Goal: Transaction & Acquisition: Purchase product/service

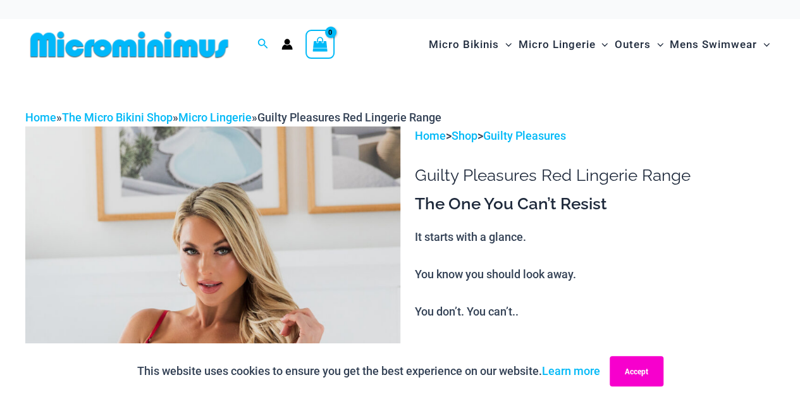
click at [648, 364] on button "Accept" at bounding box center [637, 371] width 54 height 30
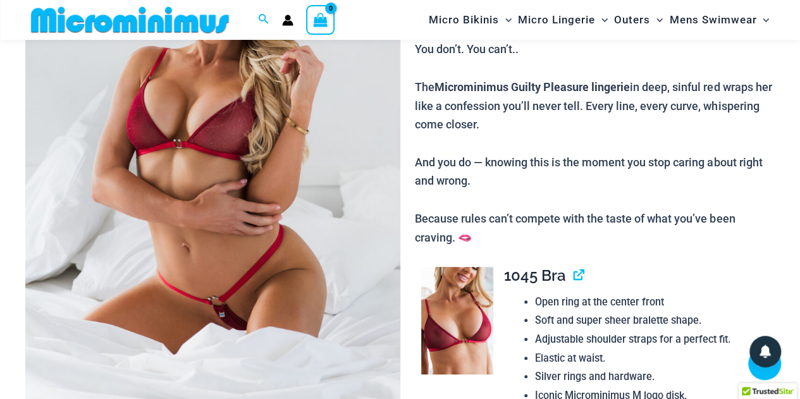
scroll to position [290, 0]
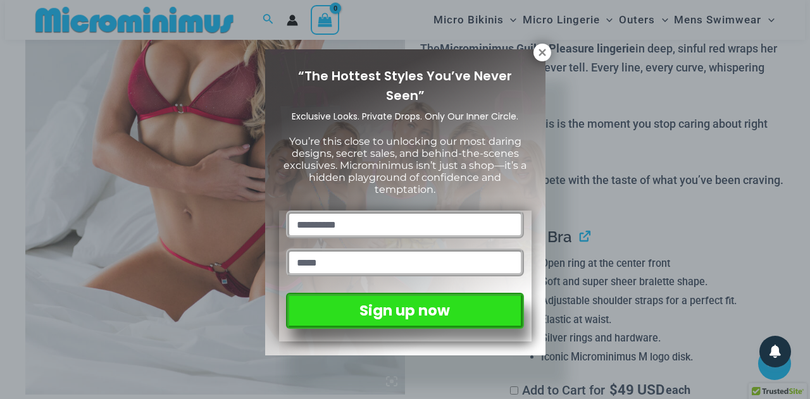
click at [545, 57] on icon at bounding box center [541, 52] width 11 height 11
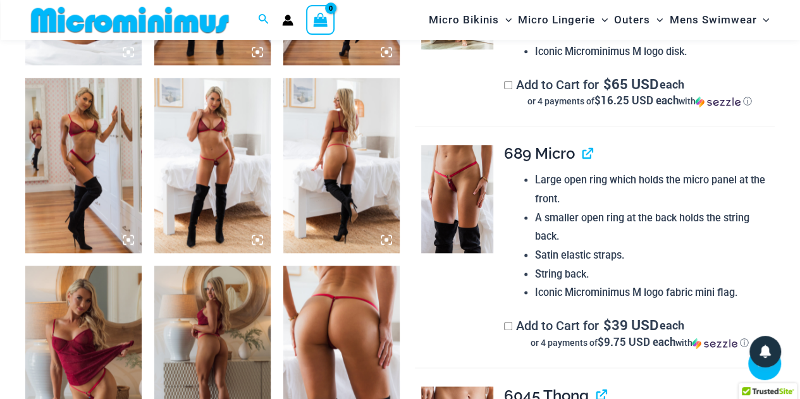
scroll to position [794, 0]
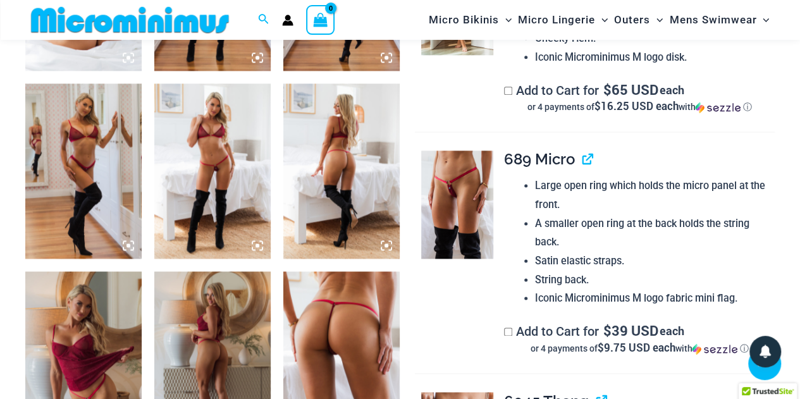
click at [207, 185] on img at bounding box center [212, 171] width 116 height 175
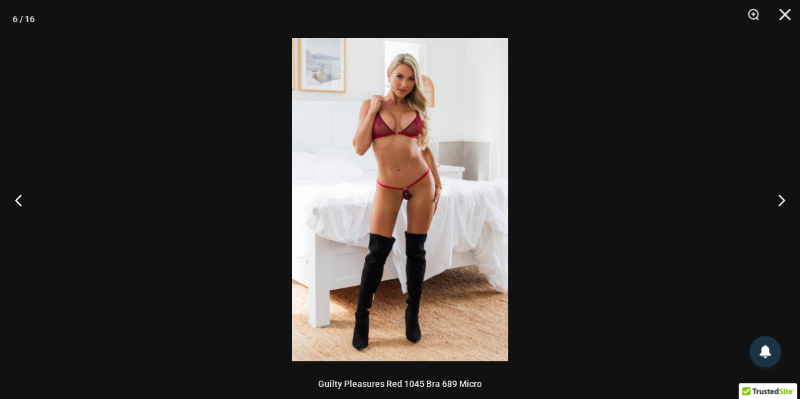
click at [449, 195] on img at bounding box center [400, 199] width 216 height 323
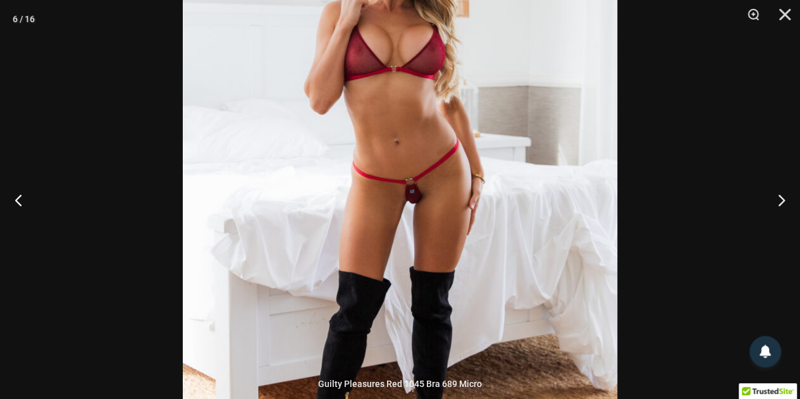
scroll to position [53, 0]
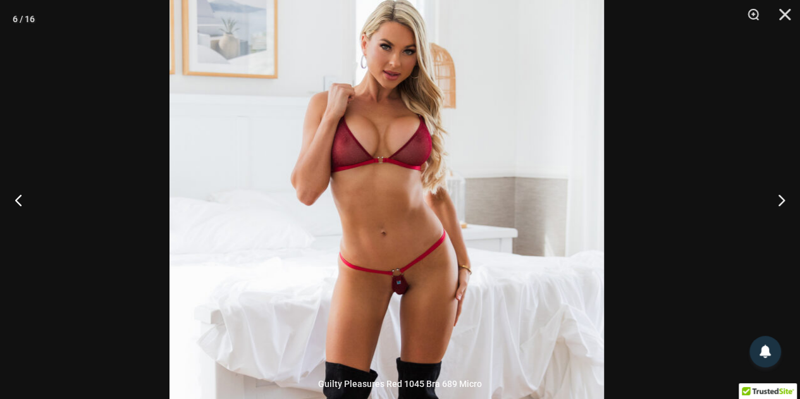
click at [504, 231] on img at bounding box center [387, 294] width 435 height 652
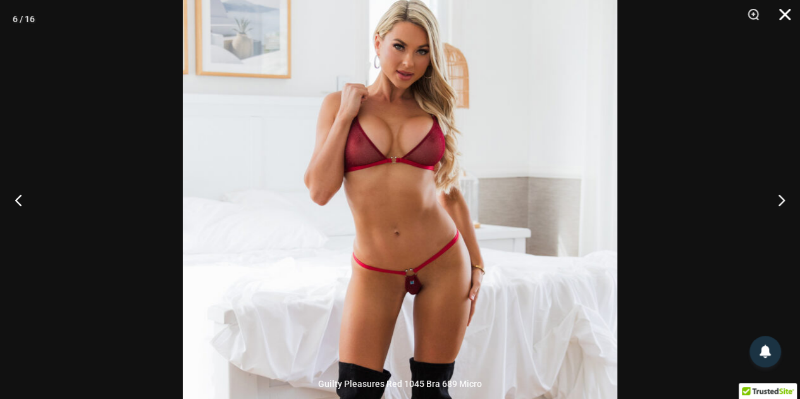
click at [781, 7] on button "Close" at bounding box center [781, 19] width 32 height 38
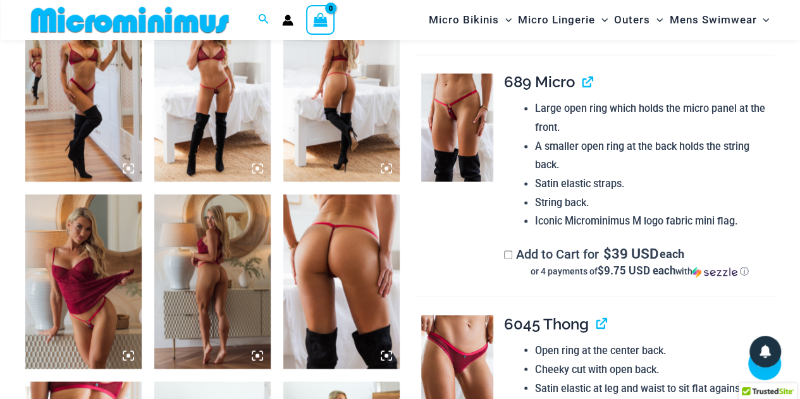
scroll to position [827, 0]
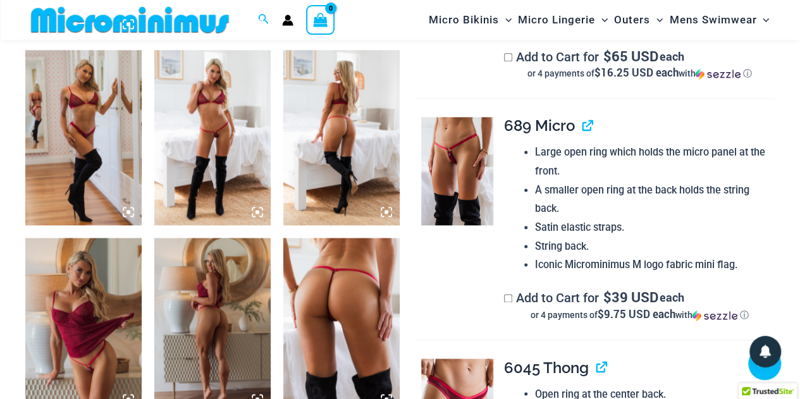
click at [391, 211] on icon at bounding box center [386, 211] width 11 height 11
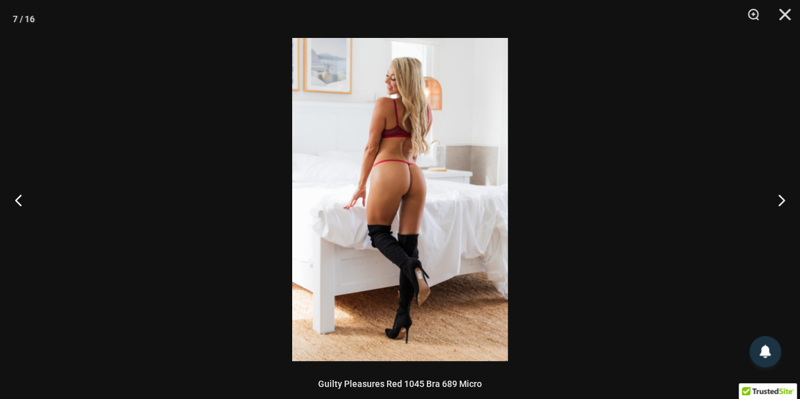
click at [391, 211] on img at bounding box center [400, 199] width 216 height 323
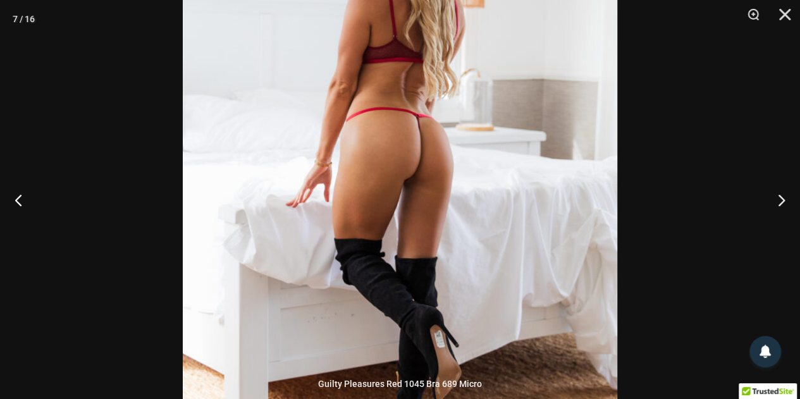
scroll to position [1436, 0]
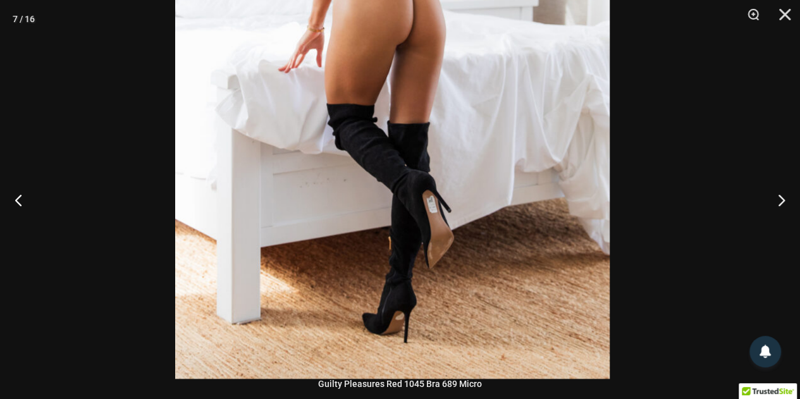
click at [519, 6] on img at bounding box center [392, 53] width 435 height 652
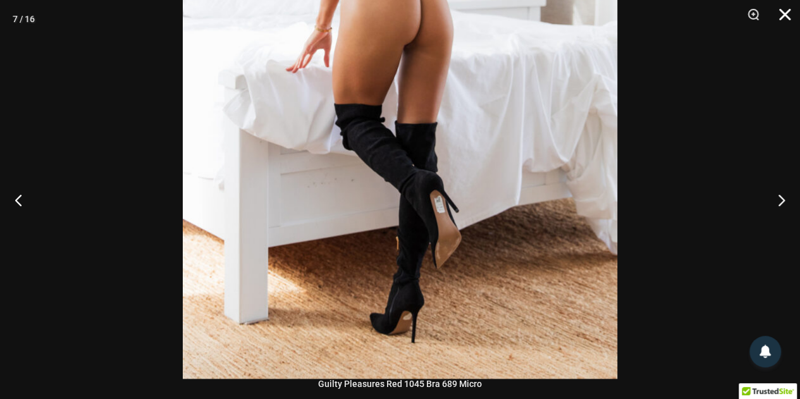
click at [784, 8] on button "Close" at bounding box center [781, 19] width 32 height 38
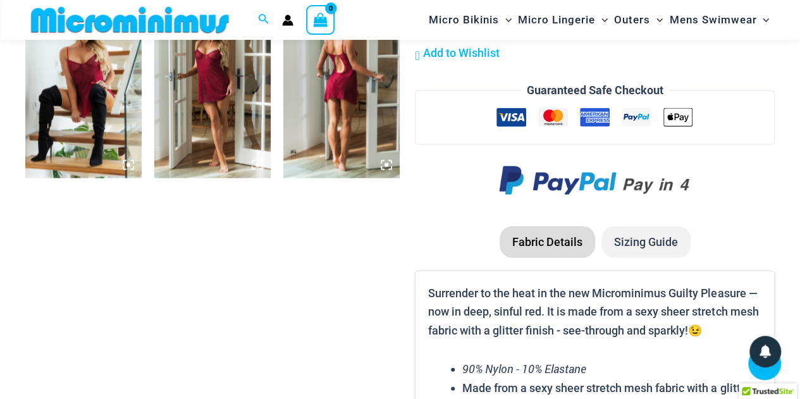
scroll to position [829, 0]
